Goal: Task Accomplishment & Management: Complete application form

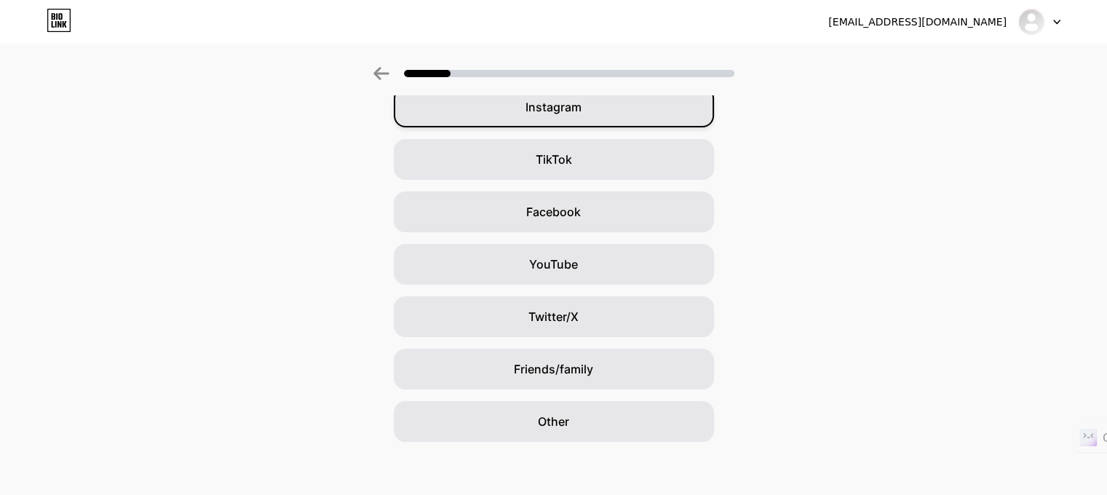
scroll to position [132, 11]
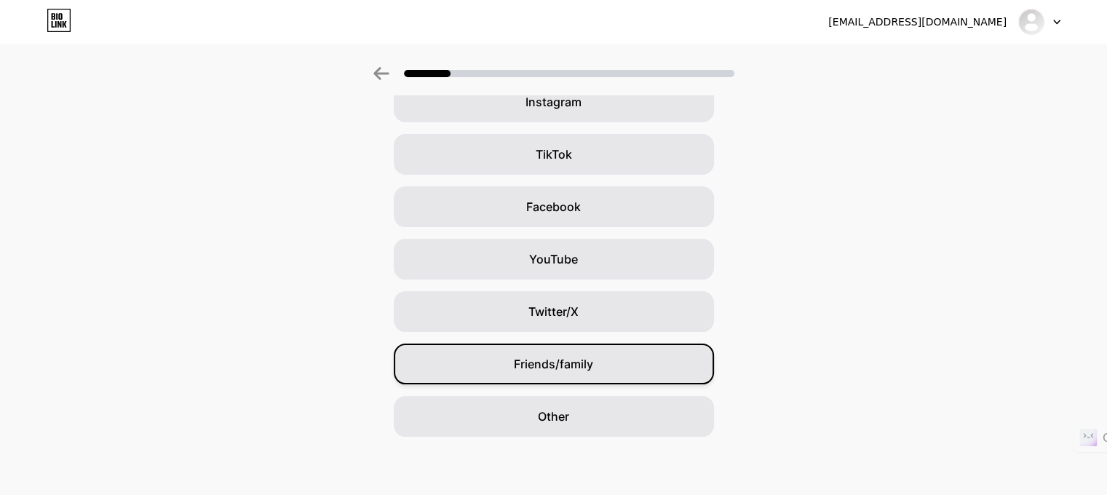
click at [604, 360] on div "Friends/family" at bounding box center [554, 363] width 320 height 41
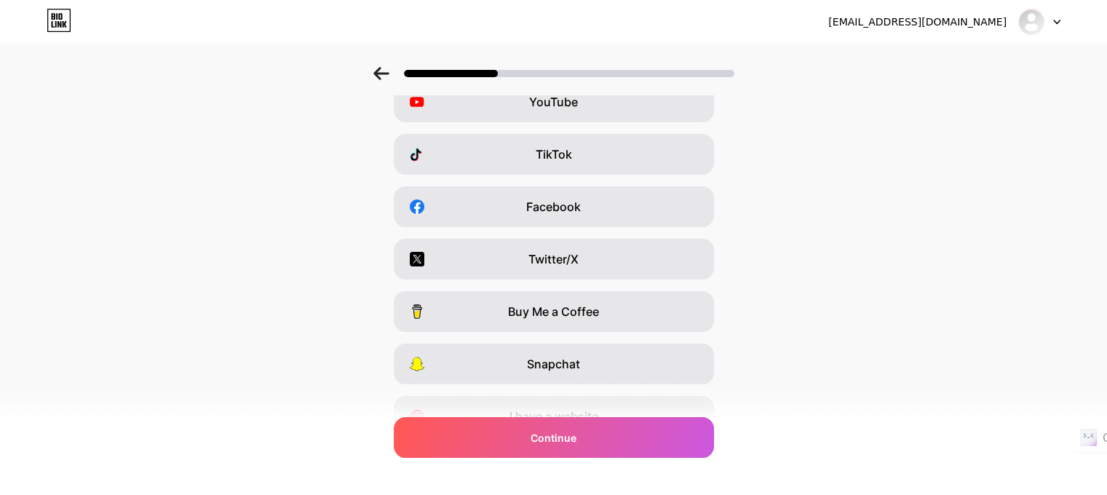
scroll to position [0, 0]
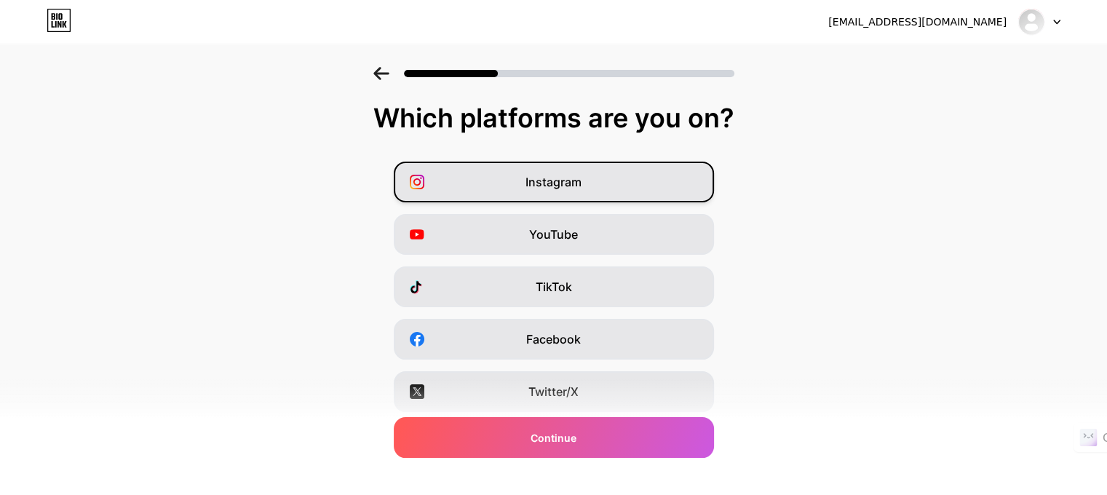
click at [565, 165] on div "Instagram" at bounding box center [554, 182] width 320 height 41
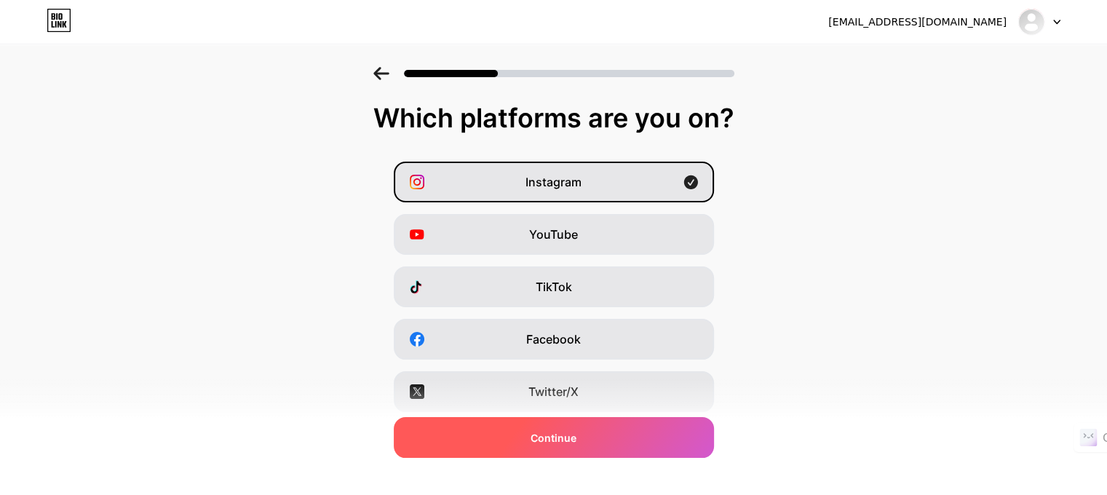
click at [626, 436] on div "Continue" at bounding box center [554, 437] width 320 height 41
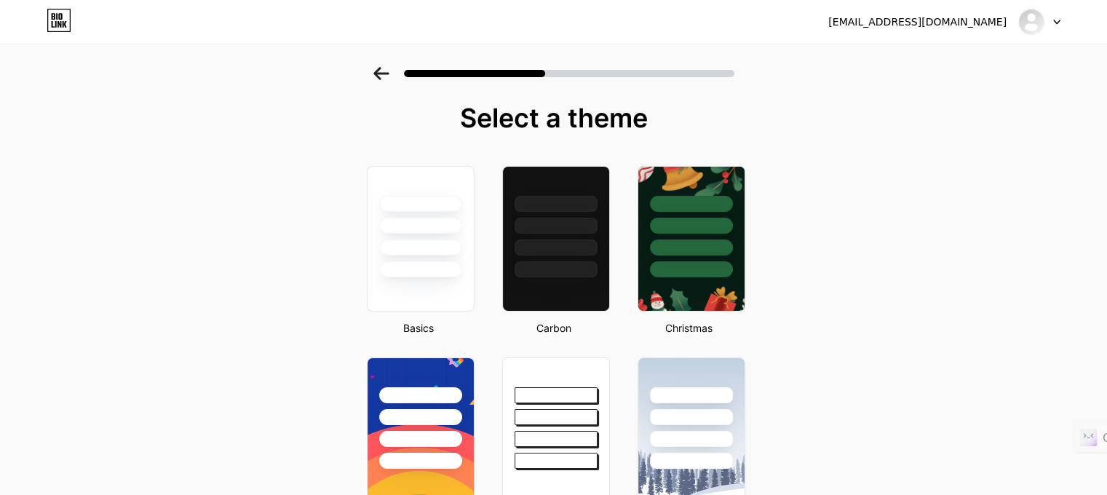
click at [378, 64] on div at bounding box center [553, 69] width 1107 height 51
click at [387, 78] on icon at bounding box center [381, 73] width 16 height 13
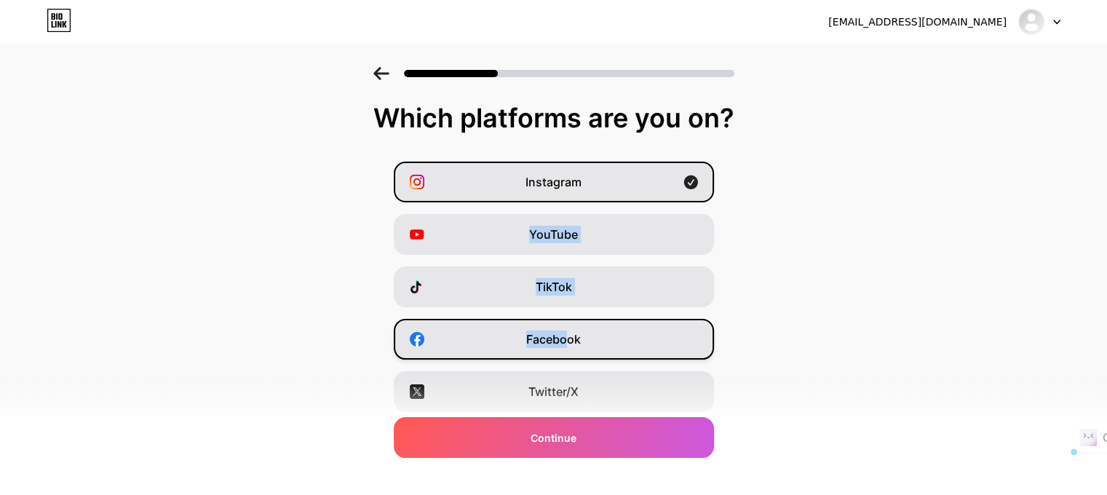
drag, startPoint x: 523, startPoint y: 239, endPoint x: 571, endPoint y: 341, distance: 112.3
click at [571, 341] on div "Instagram YouTube TikTok Facebook Twitter/X Buy Me a Coffee Snapchat I have a w…" at bounding box center [553, 366] width 1092 height 408
click at [571, 341] on span "Facebook" at bounding box center [553, 338] width 55 height 17
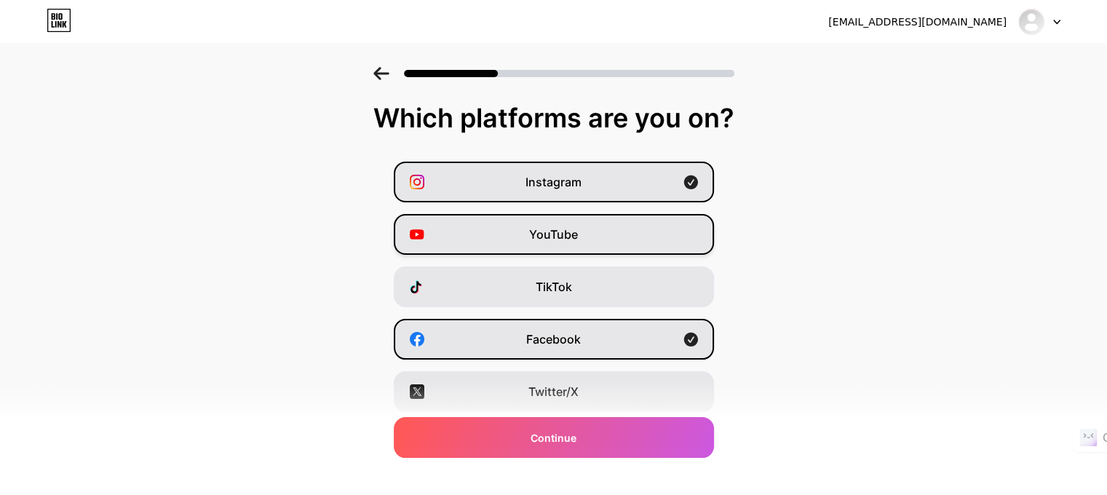
click at [560, 235] on span "YouTube" at bounding box center [553, 234] width 49 height 17
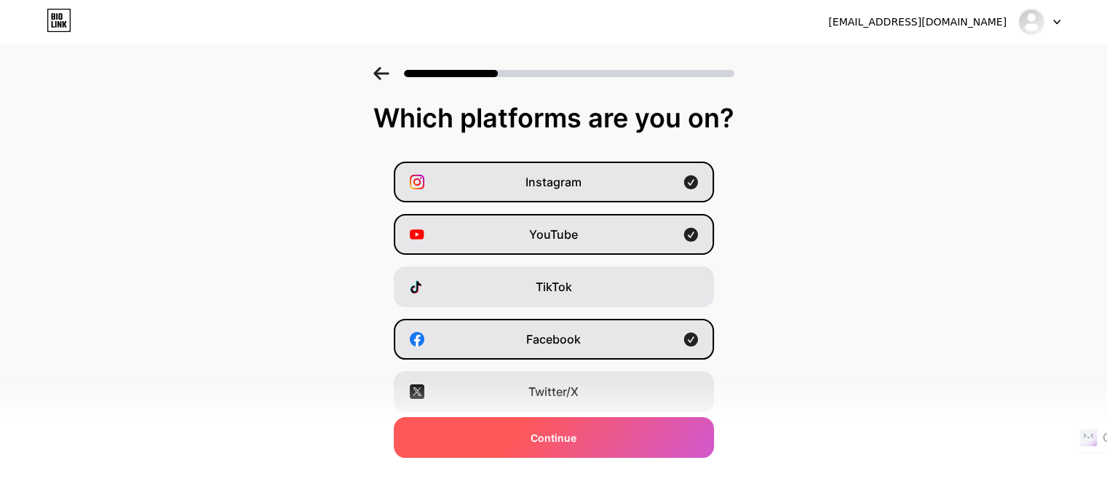
click at [614, 435] on div "Continue" at bounding box center [554, 437] width 320 height 41
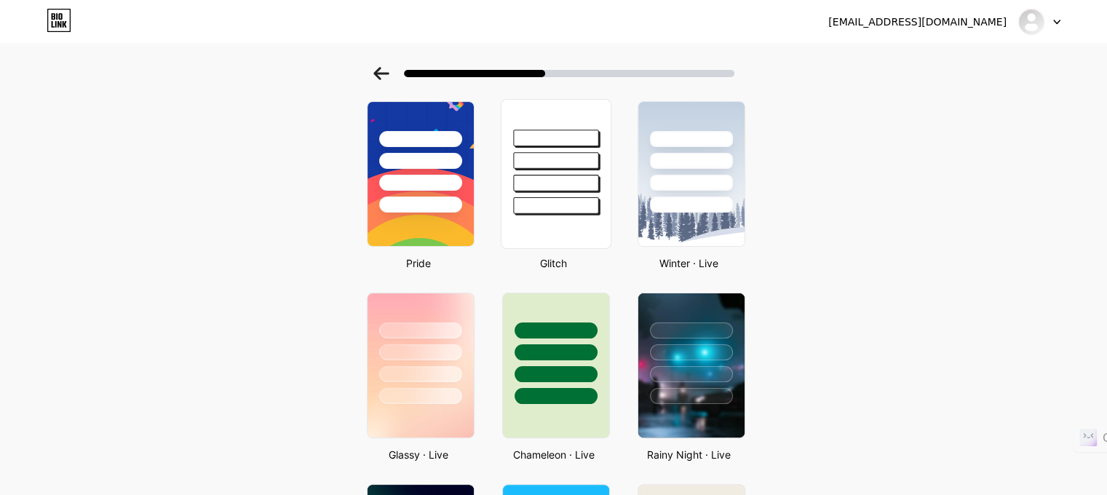
scroll to position [258, 0]
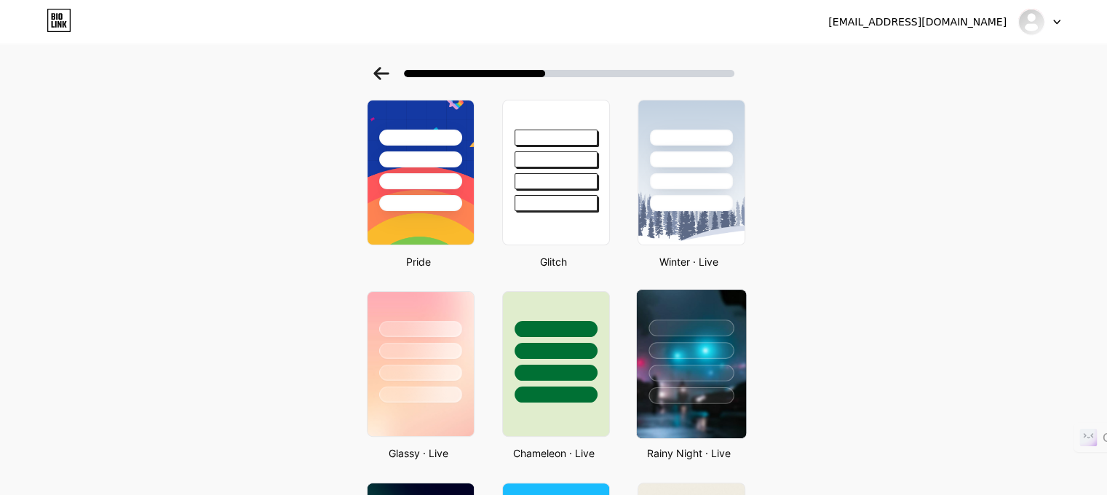
click at [707, 367] on div at bounding box center [690, 373] width 85 height 17
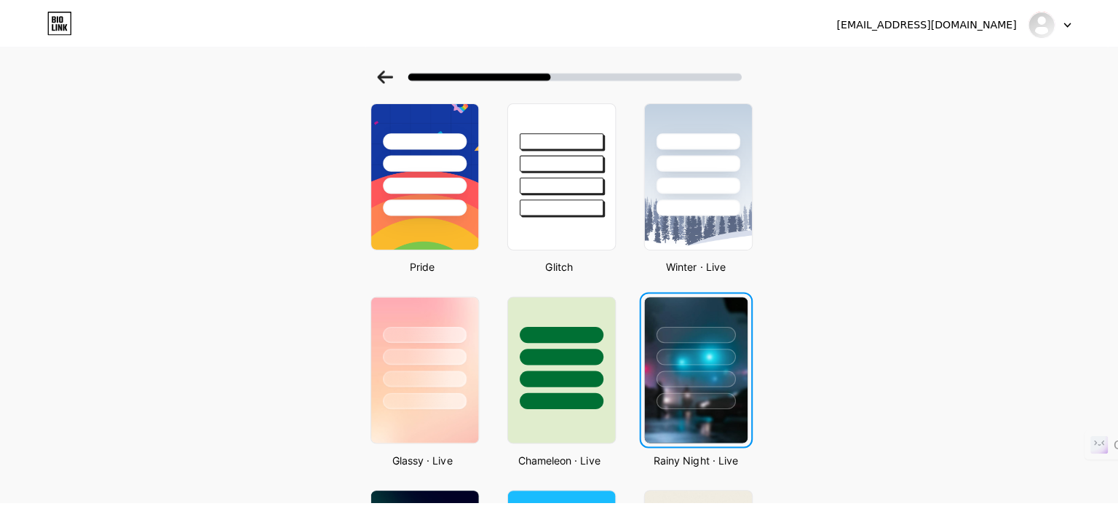
scroll to position [0, 0]
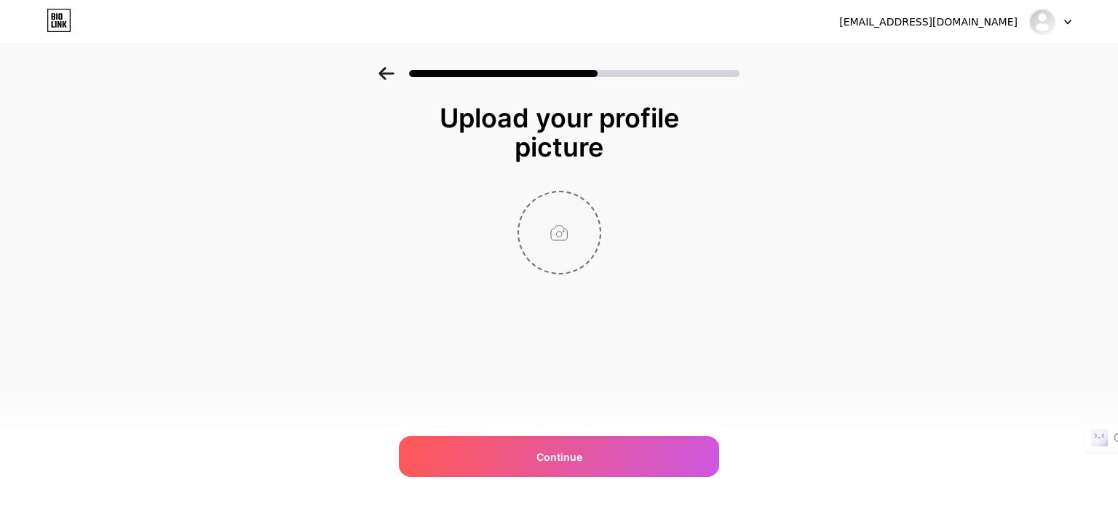
click at [560, 201] on input "file" at bounding box center [559, 232] width 81 height 81
type input "C:\fakepath\WhatsApp Image [DATE] 6.31.30 PM.jpeg"
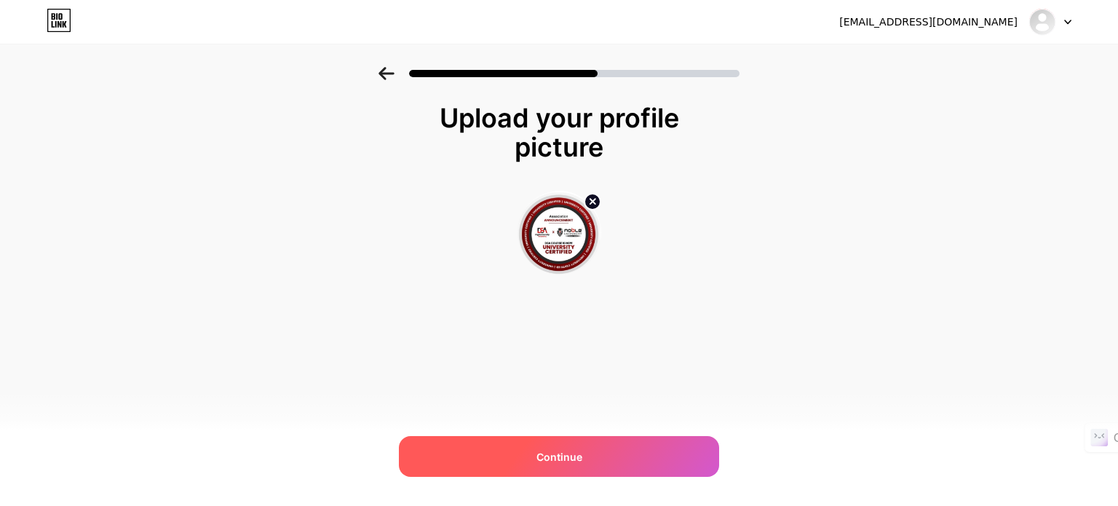
click at [654, 444] on div "Continue" at bounding box center [559, 456] width 320 height 41
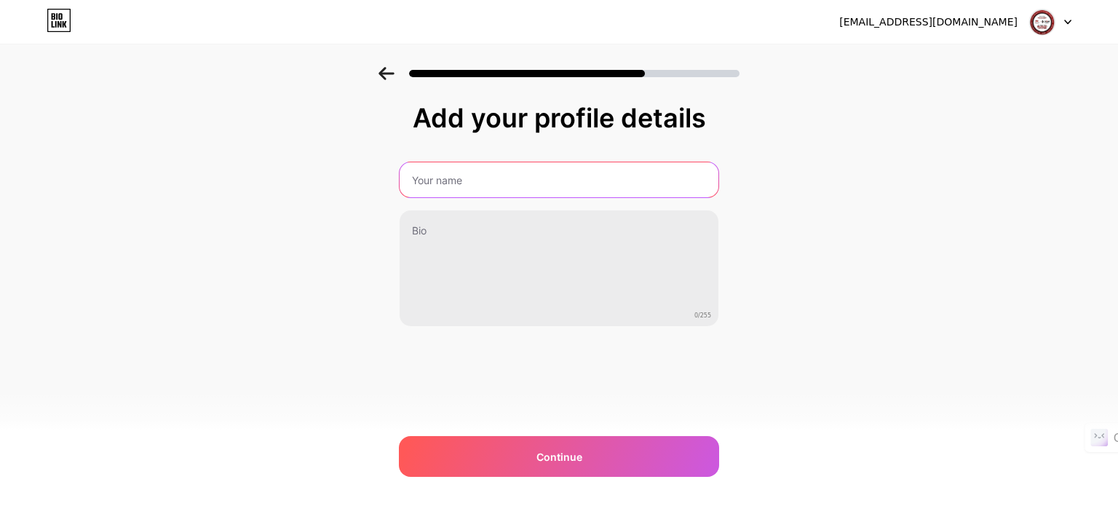
click at [574, 176] on input "text" at bounding box center [559, 179] width 319 height 35
type input "Digital Sandip Academy ( Head Office )"
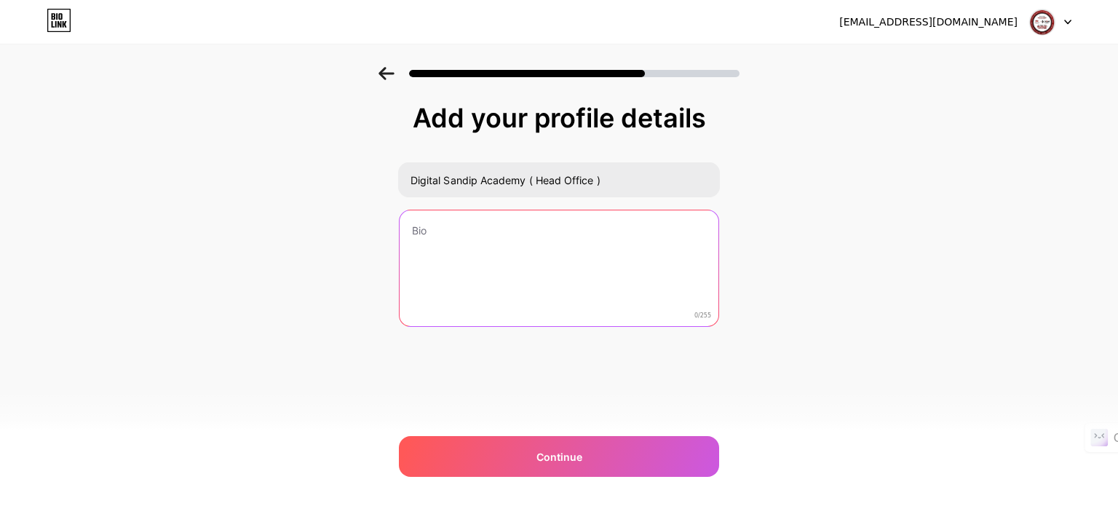
click at [632, 255] on textarea at bounding box center [559, 268] width 319 height 117
